Goal: Find specific page/section: Find specific page/section

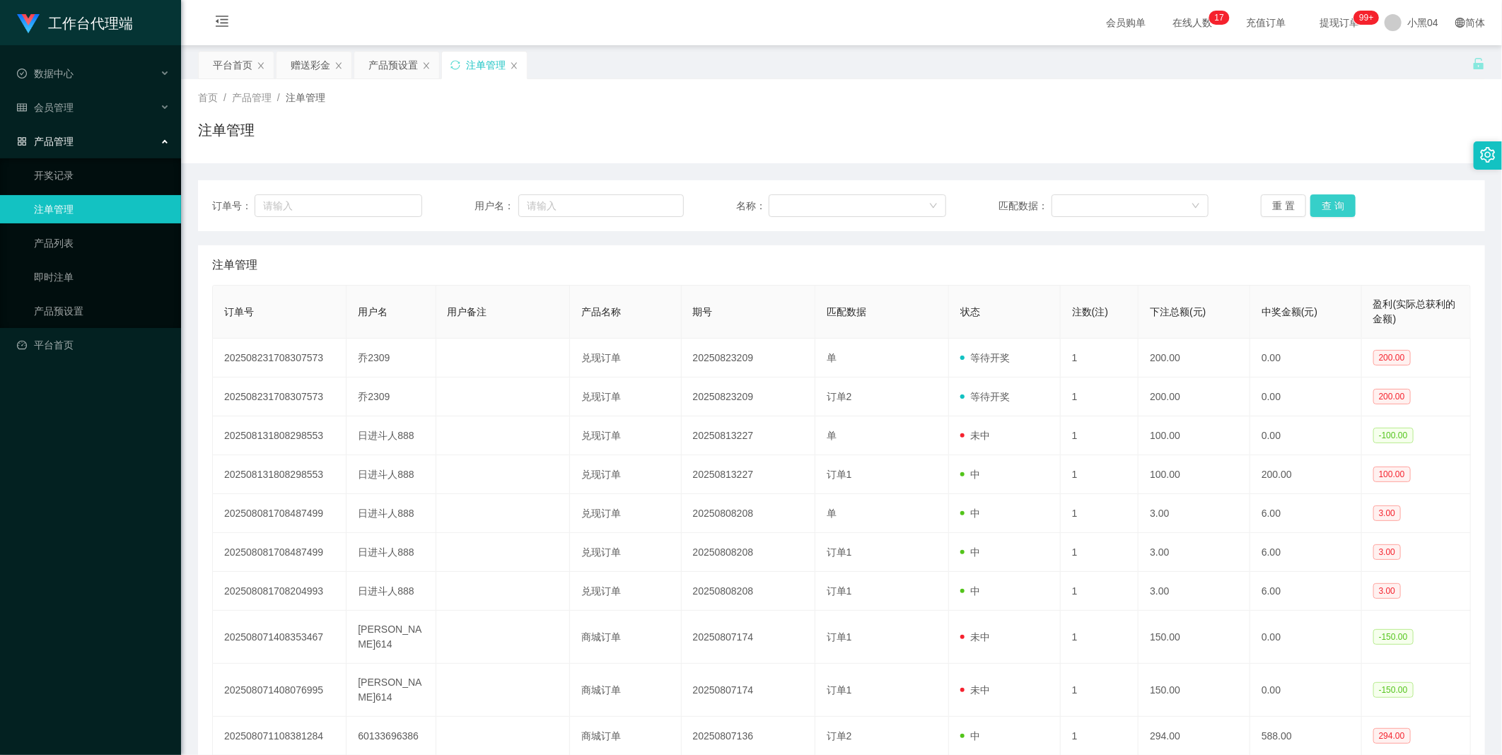
click at [1325, 210] on button "查 询" at bounding box center [1332, 205] width 45 height 23
click at [1325, 210] on div "重 置 查 询" at bounding box center [1366, 205] width 210 height 23
click at [1325, 210] on button "查 询" at bounding box center [1332, 205] width 45 height 23
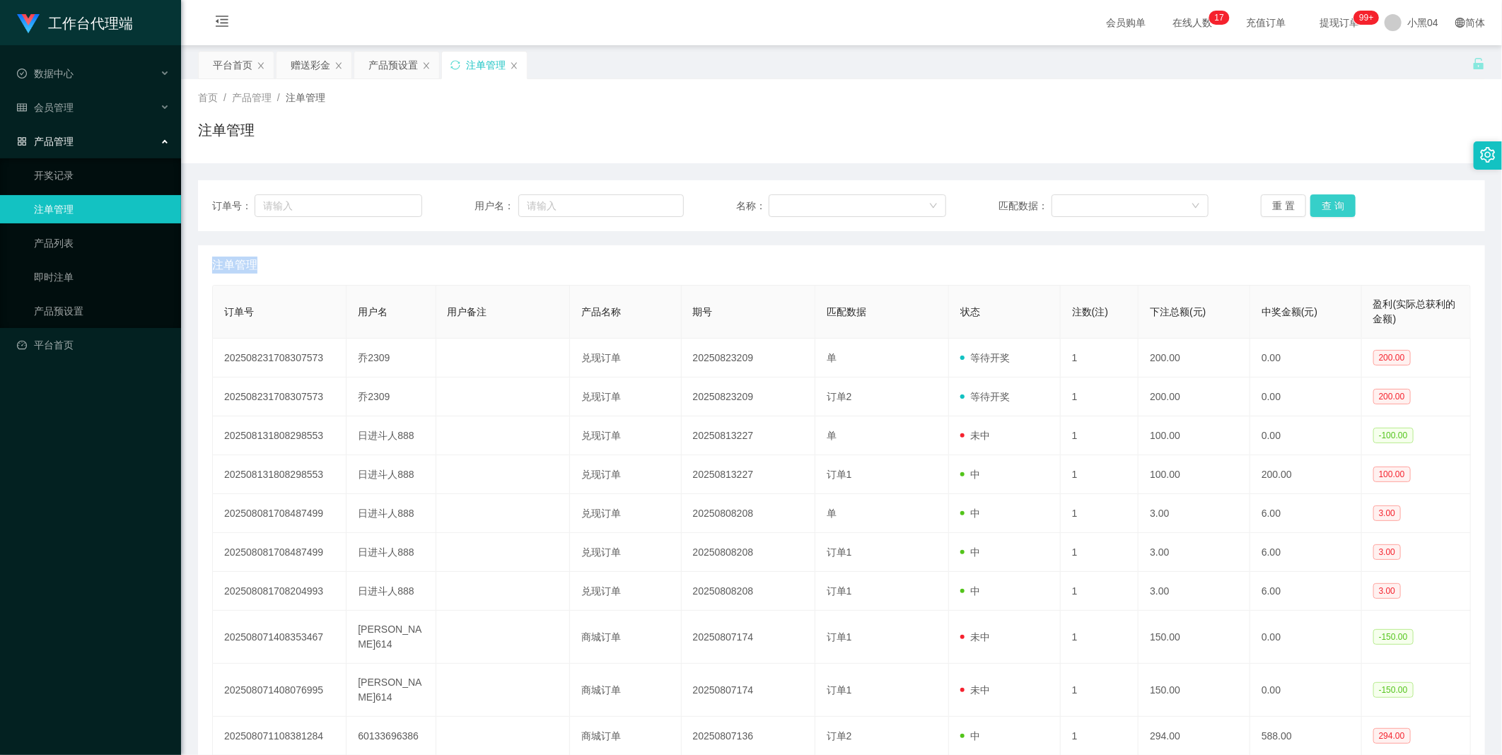
click at [1325, 210] on div "重 置 查 询" at bounding box center [1366, 205] width 210 height 23
click at [1325, 210] on button "查 询" at bounding box center [1332, 205] width 45 height 23
click at [1315, 209] on button "查 询" at bounding box center [1332, 205] width 45 height 23
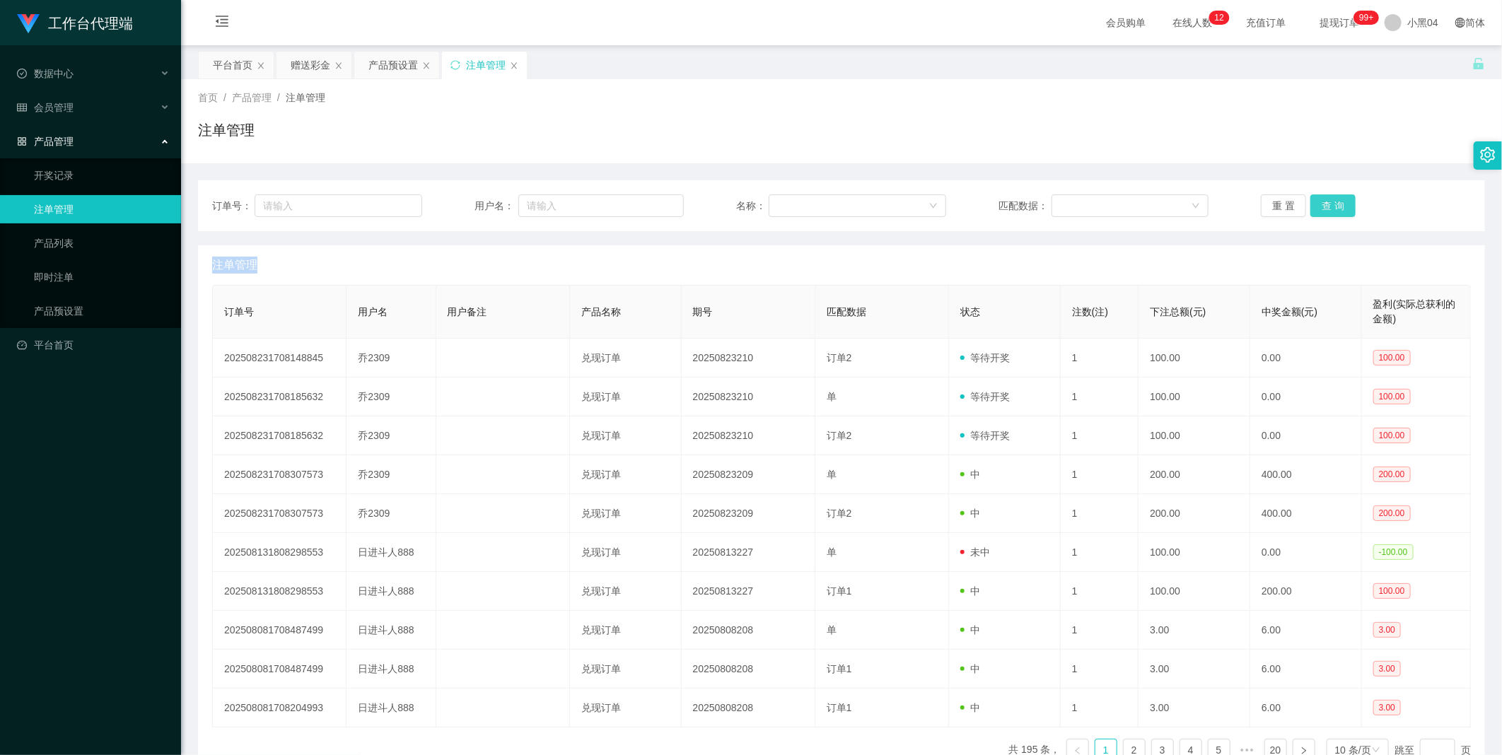
click at [1315, 209] on div "重 置 查 询" at bounding box center [1366, 205] width 210 height 23
click at [1315, 209] on button "查 询" at bounding box center [1332, 205] width 45 height 23
click at [1315, 209] on div "重 置 查 询" at bounding box center [1366, 205] width 210 height 23
click at [1315, 209] on button "查 询" at bounding box center [1332, 205] width 45 height 23
click at [320, 71] on div "赠送彩金" at bounding box center [311, 65] width 40 height 27
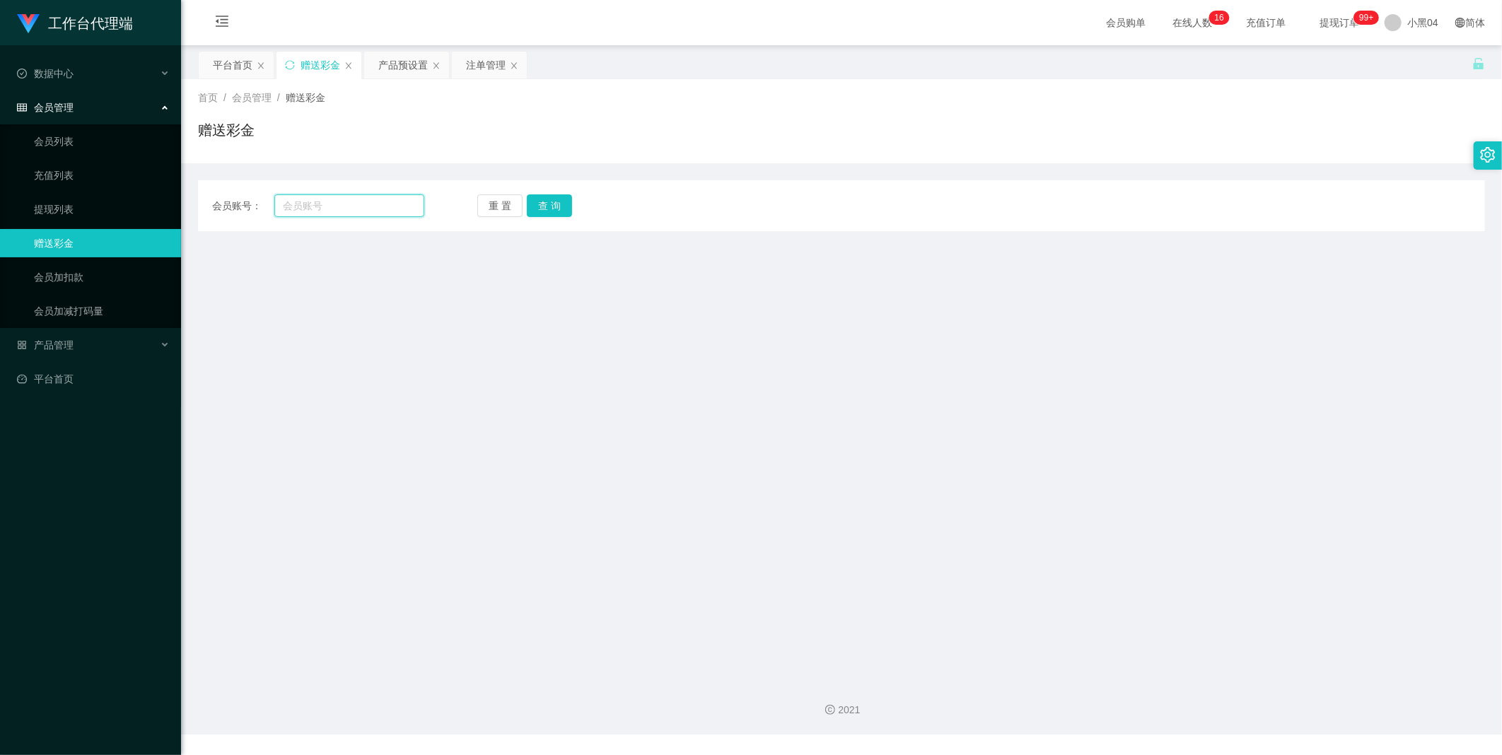
click at [356, 205] on input "text" at bounding box center [349, 205] width 150 height 23
click at [545, 202] on button "查 询" at bounding box center [549, 205] width 45 height 23
